Goal: Transaction & Acquisition: Purchase product/service

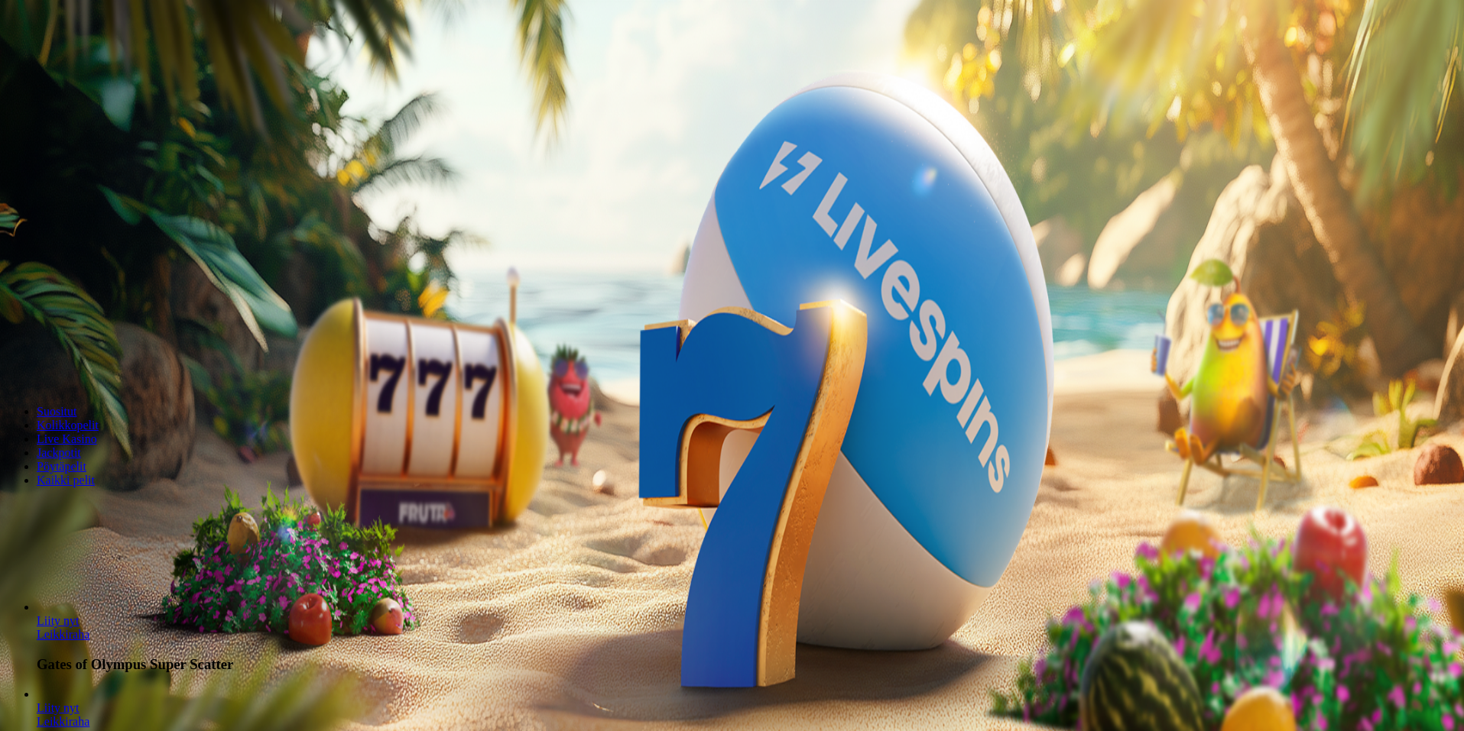
drag, startPoint x: 844, startPoint y: 195, endPoint x: 719, endPoint y: 228, distance: 128.9
click at [728, 225] on form "200 Ilmaiskierrosta €50 €150 €250 *** € € Talleta ja pelaa 200 kierrätysvapaata…" at bounding box center [732, 268] width 1452 height 219
type input "**"
click at [86, 363] on button "Talleta ja pelaa" at bounding box center [46, 371] width 80 height 16
